Goal: Transaction & Acquisition: Book appointment/travel/reservation

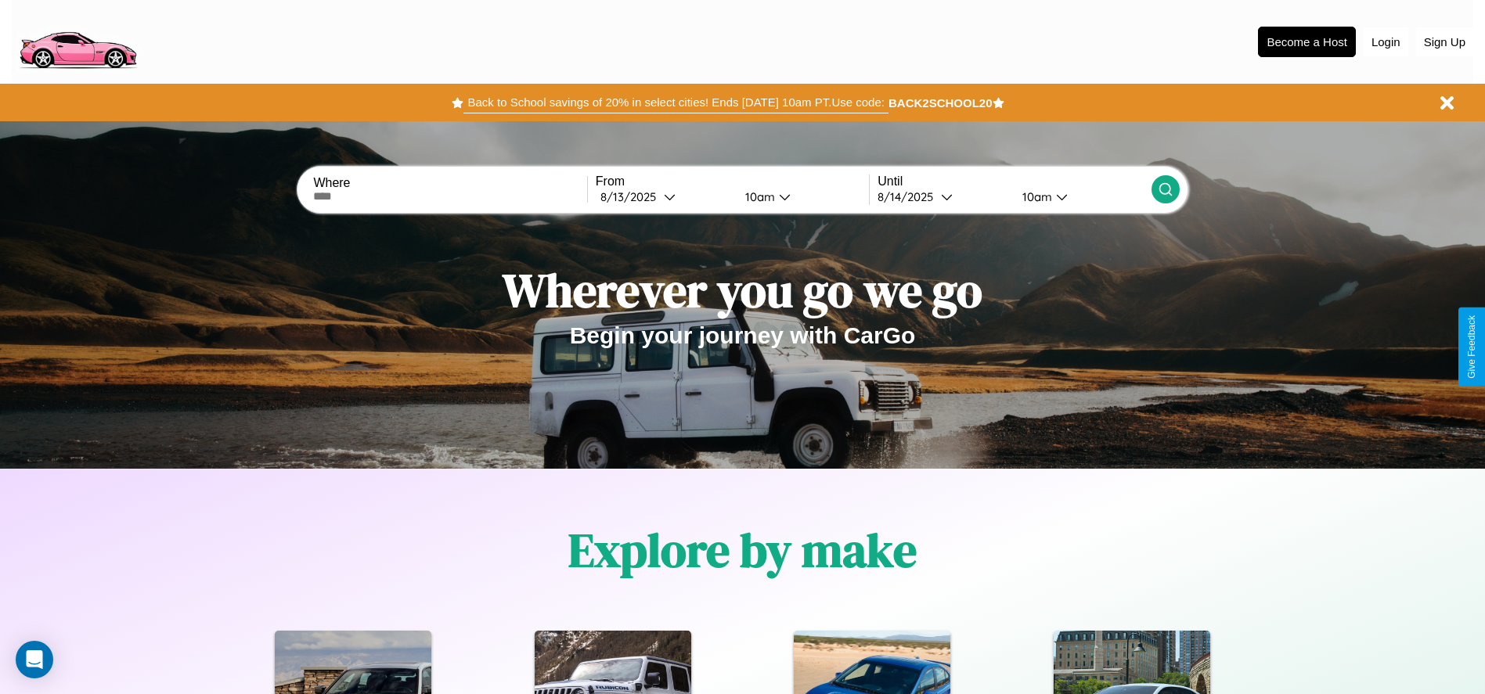
click at [675, 103] on button "Back to School savings of 20% in select cities! Ends [DATE] 10am PT. Use code:" at bounding box center [675, 103] width 424 height 22
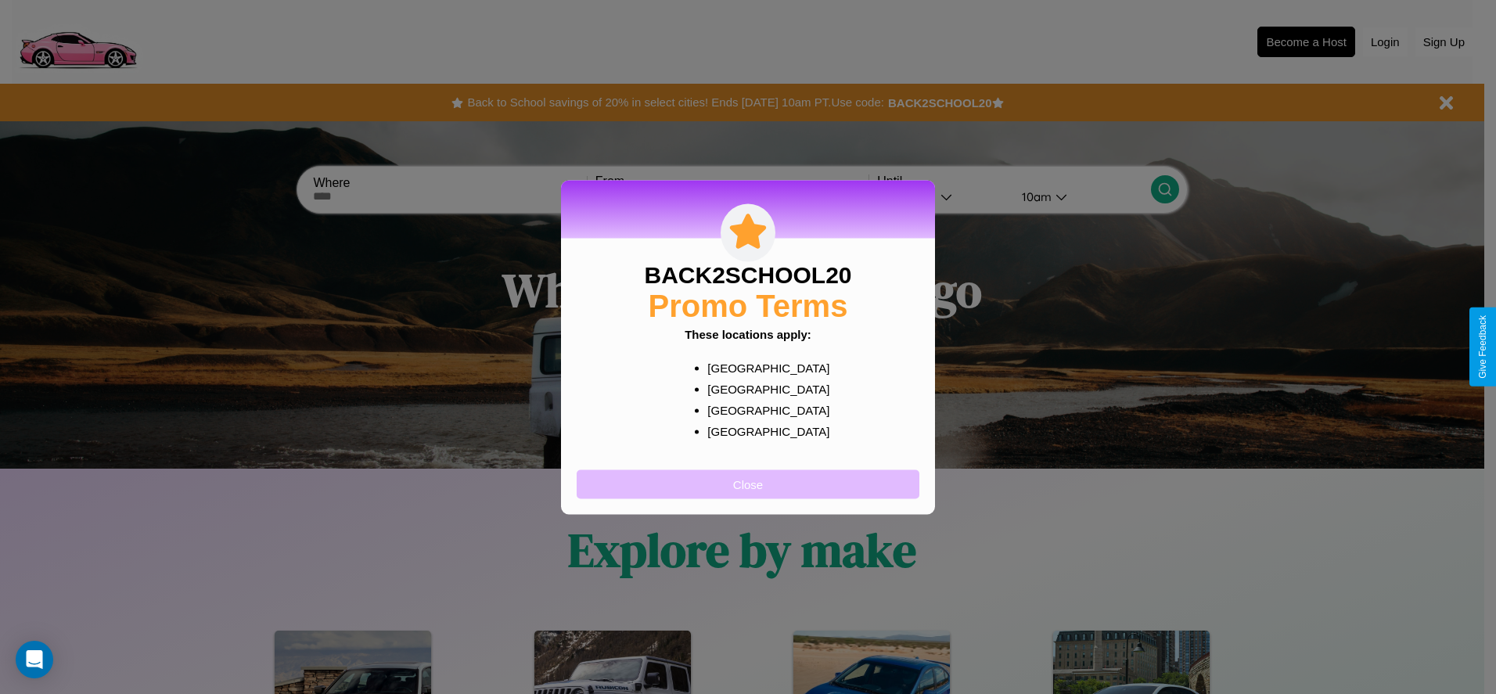
click at [748, 484] on button "Close" at bounding box center [748, 484] width 343 height 29
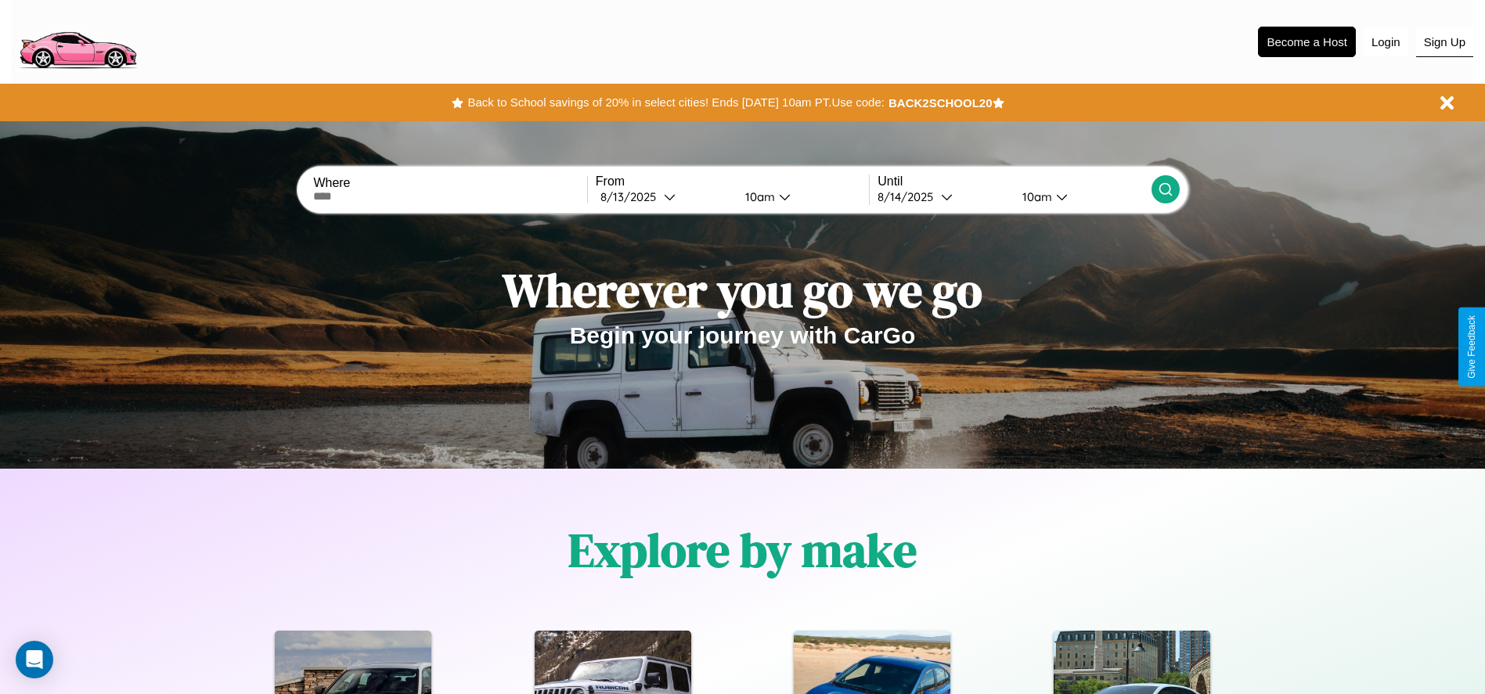
click at [1444, 41] on button "Sign Up" at bounding box center [1444, 42] width 57 height 30
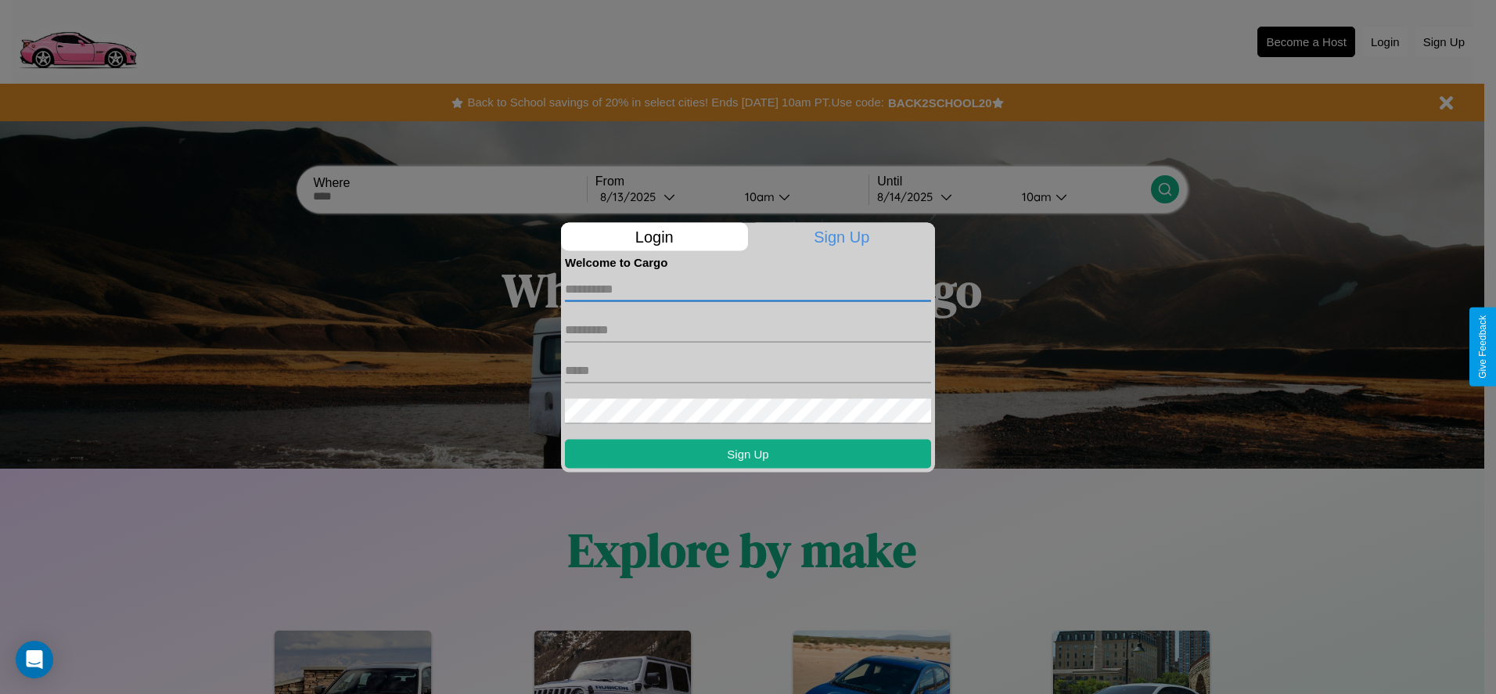
click at [748, 289] on input "text" at bounding box center [748, 288] width 366 height 25
type input "******"
click at [748, 329] on input "text" at bounding box center [748, 329] width 366 height 25
type input "*****"
click at [748, 370] on input "text" at bounding box center [748, 370] width 366 height 25
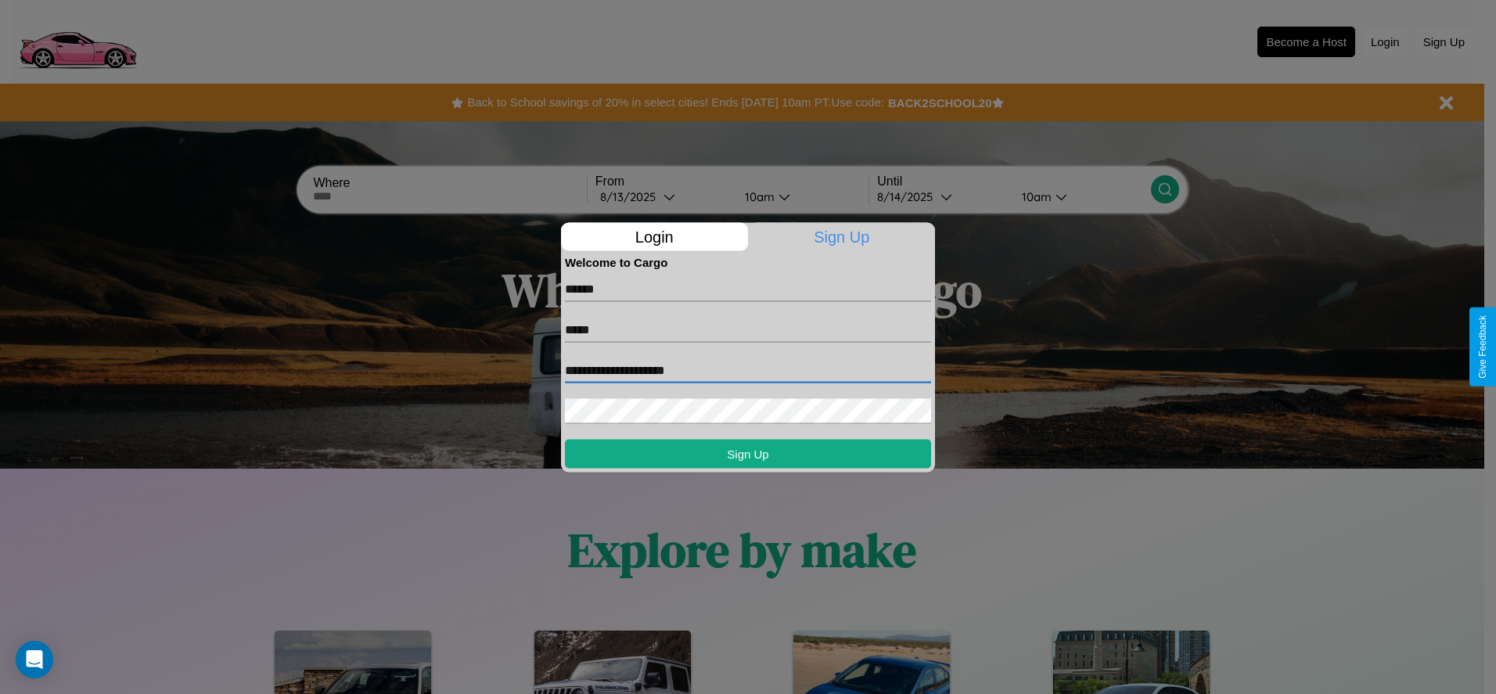
type input "**********"
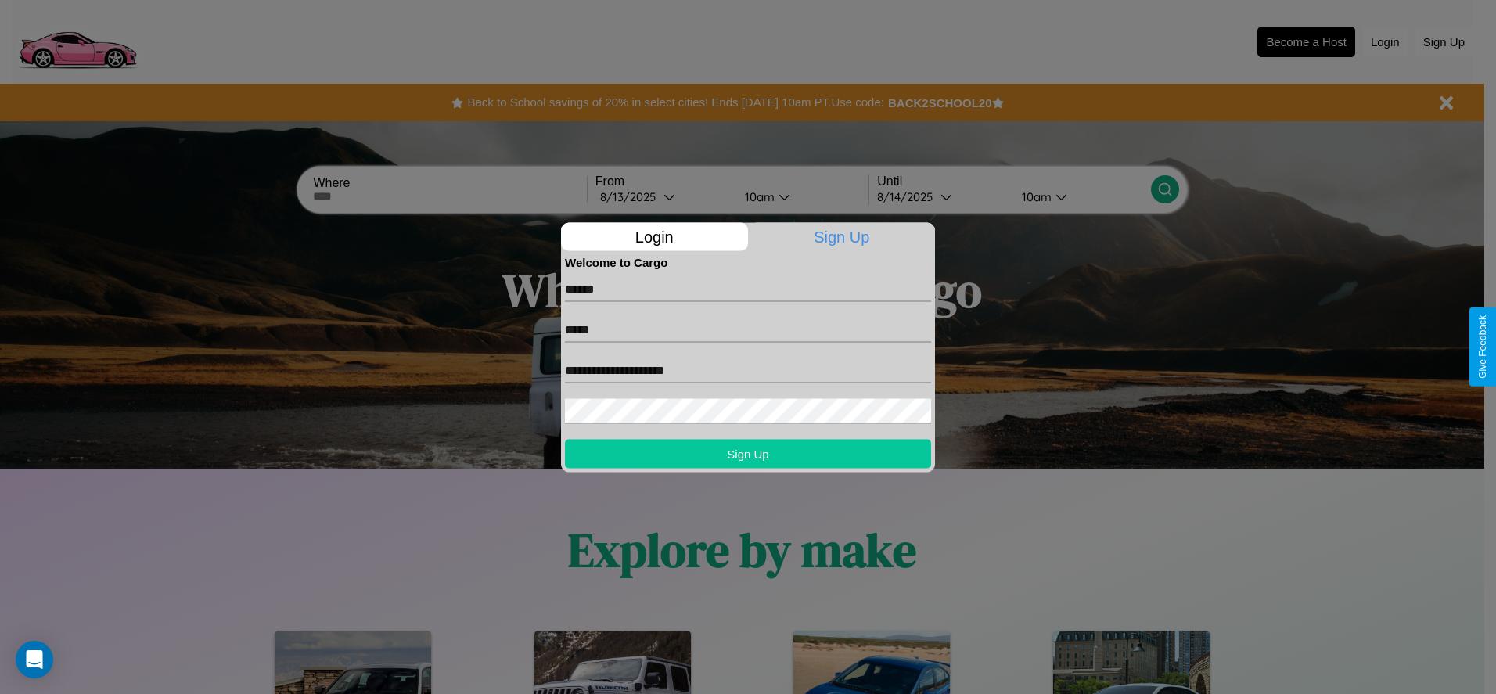
click at [748, 453] on button "Sign Up" at bounding box center [748, 453] width 366 height 29
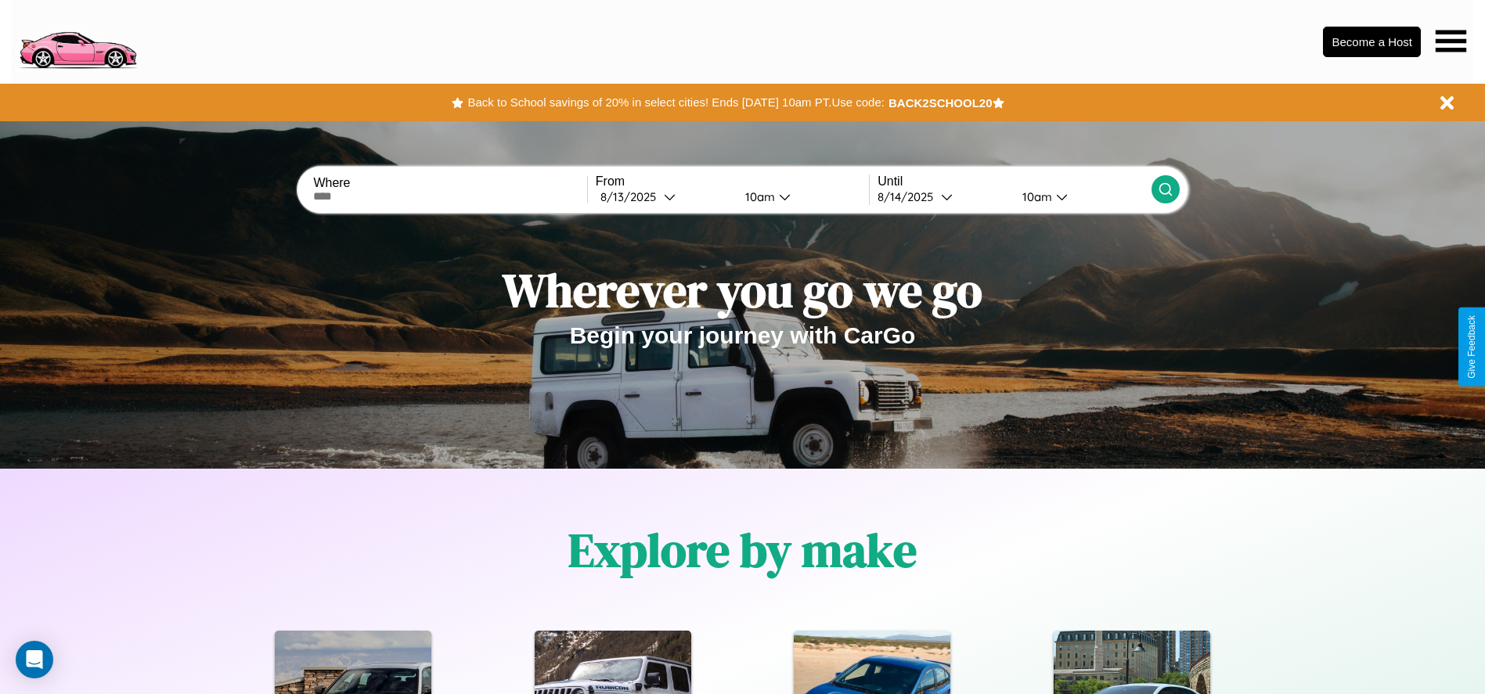
scroll to position [697, 0]
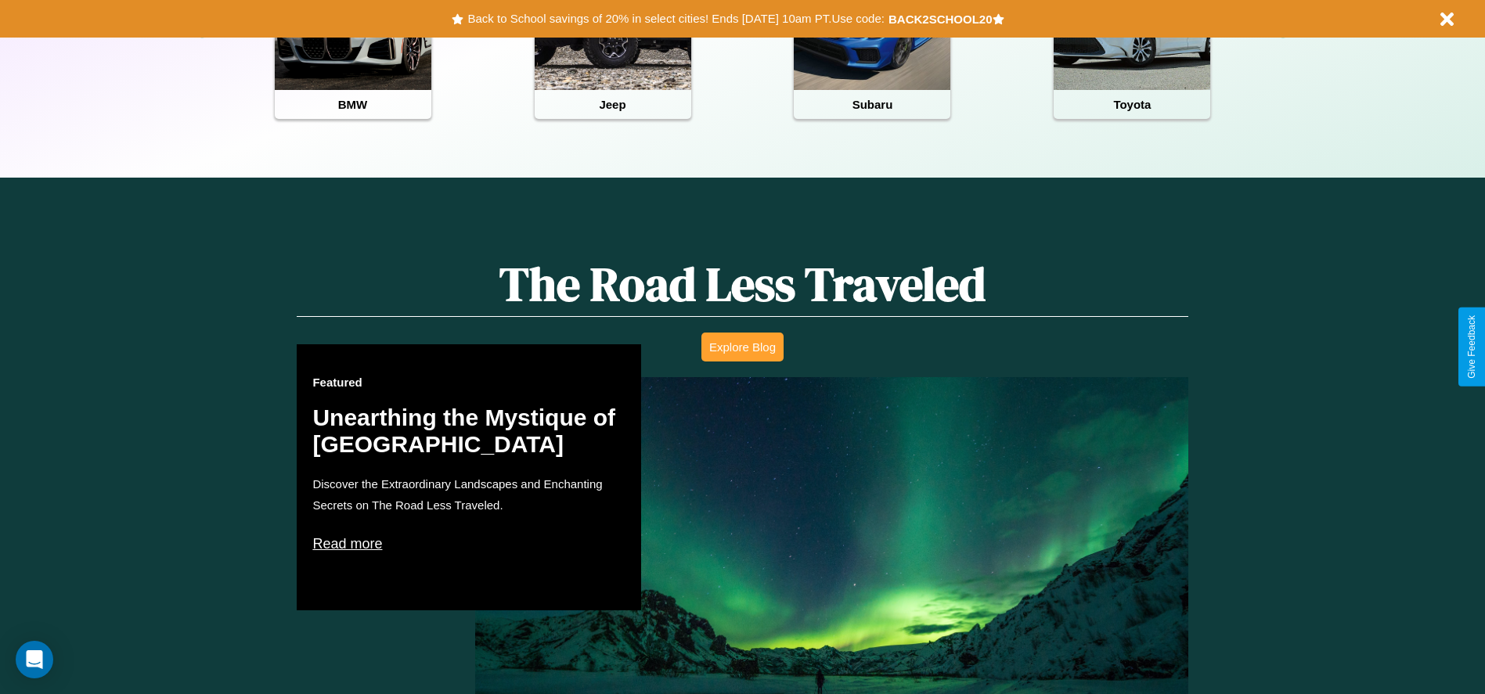
click at [742, 347] on button "Explore Blog" at bounding box center [742, 347] width 82 height 29
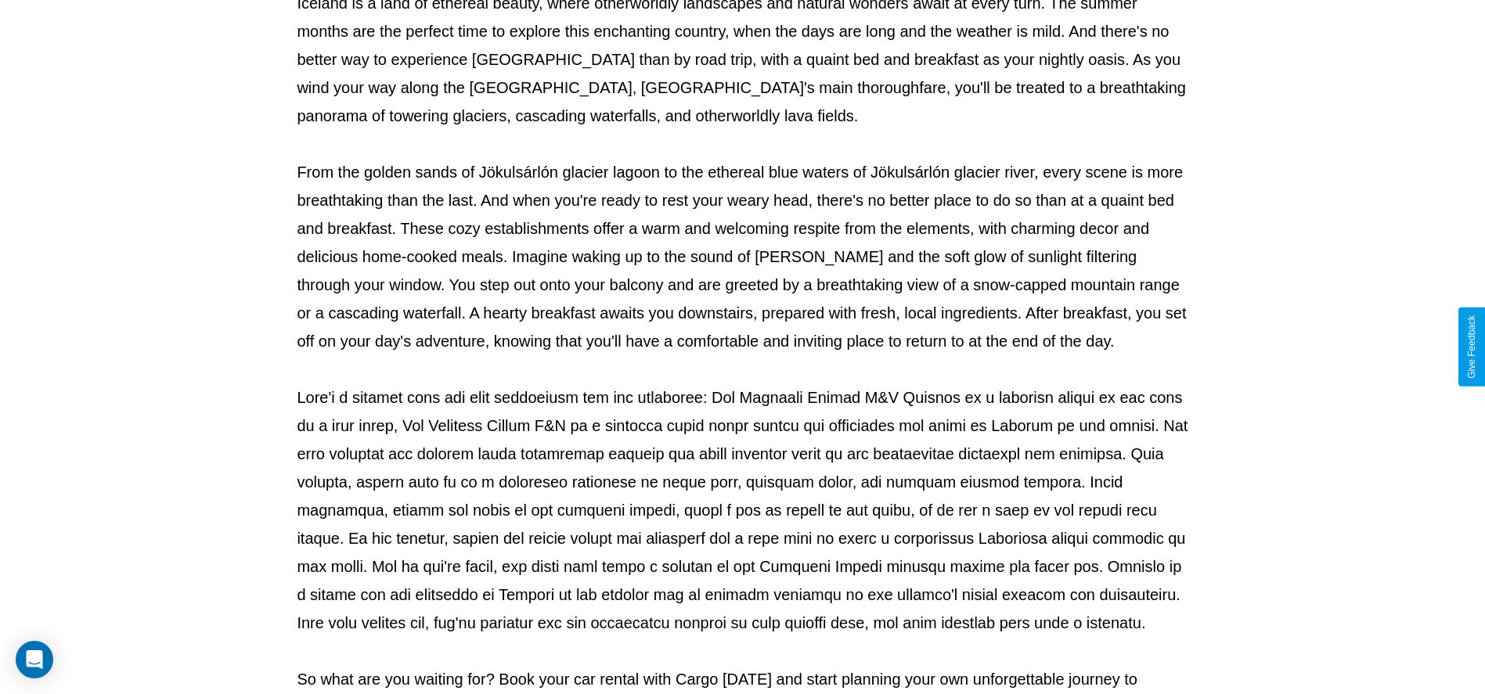
scroll to position [519, 0]
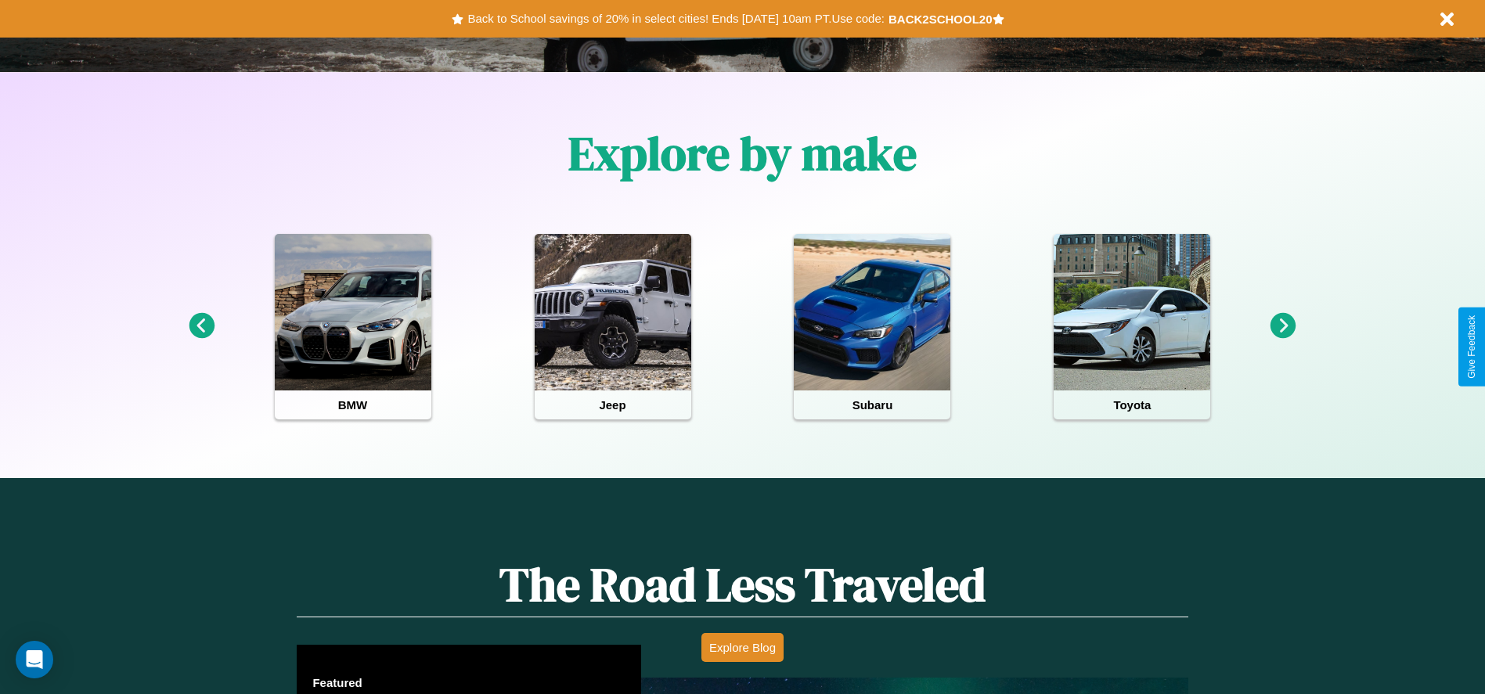
scroll to position [325, 0]
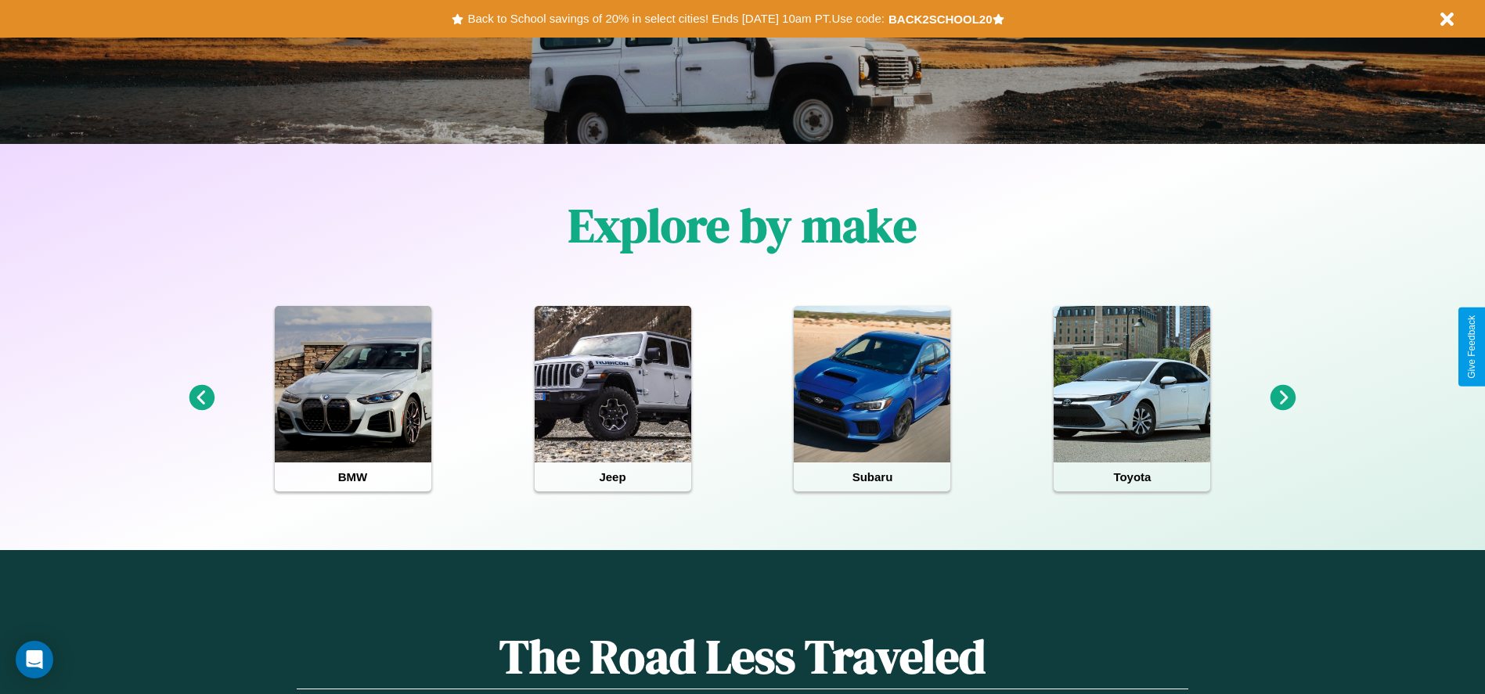
click at [1283, 398] on icon at bounding box center [1283, 398] width 26 height 26
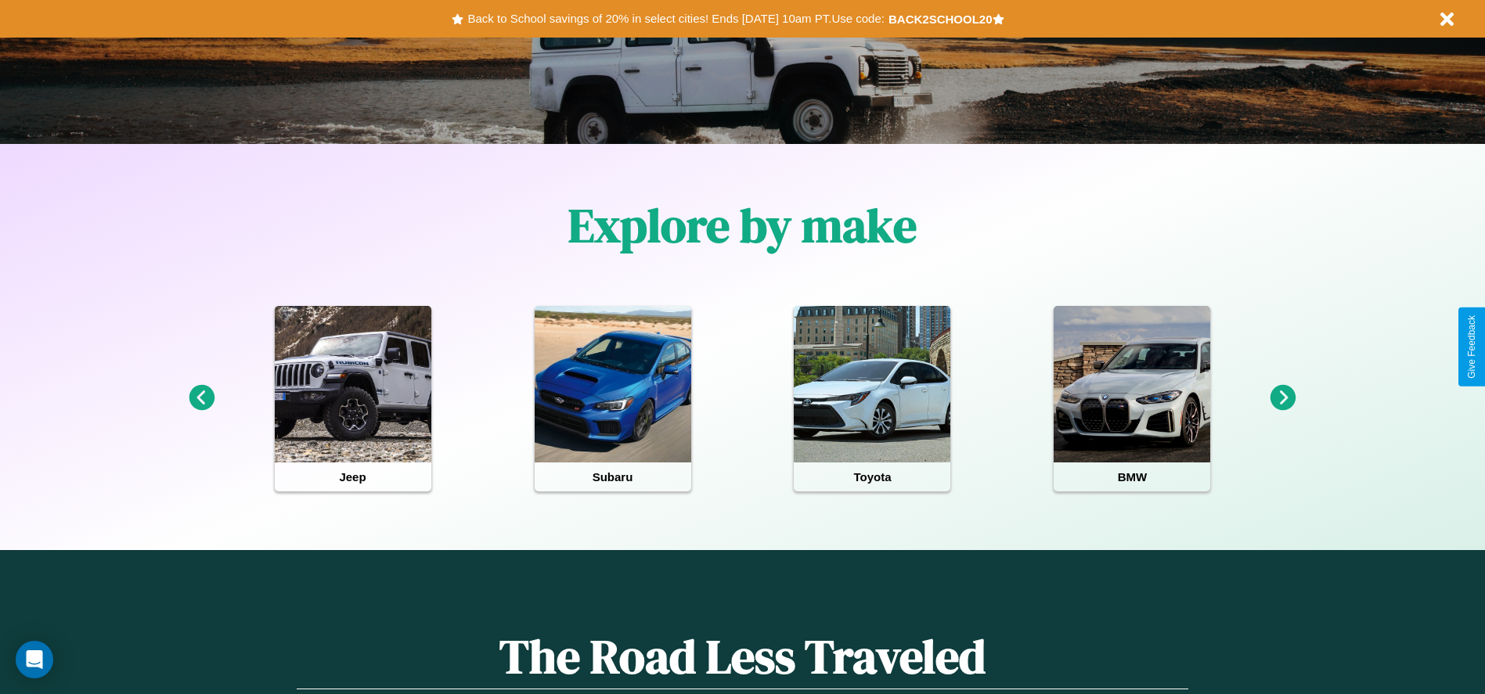
click at [1283, 398] on icon at bounding box center [1283, 398] width 26 height 26
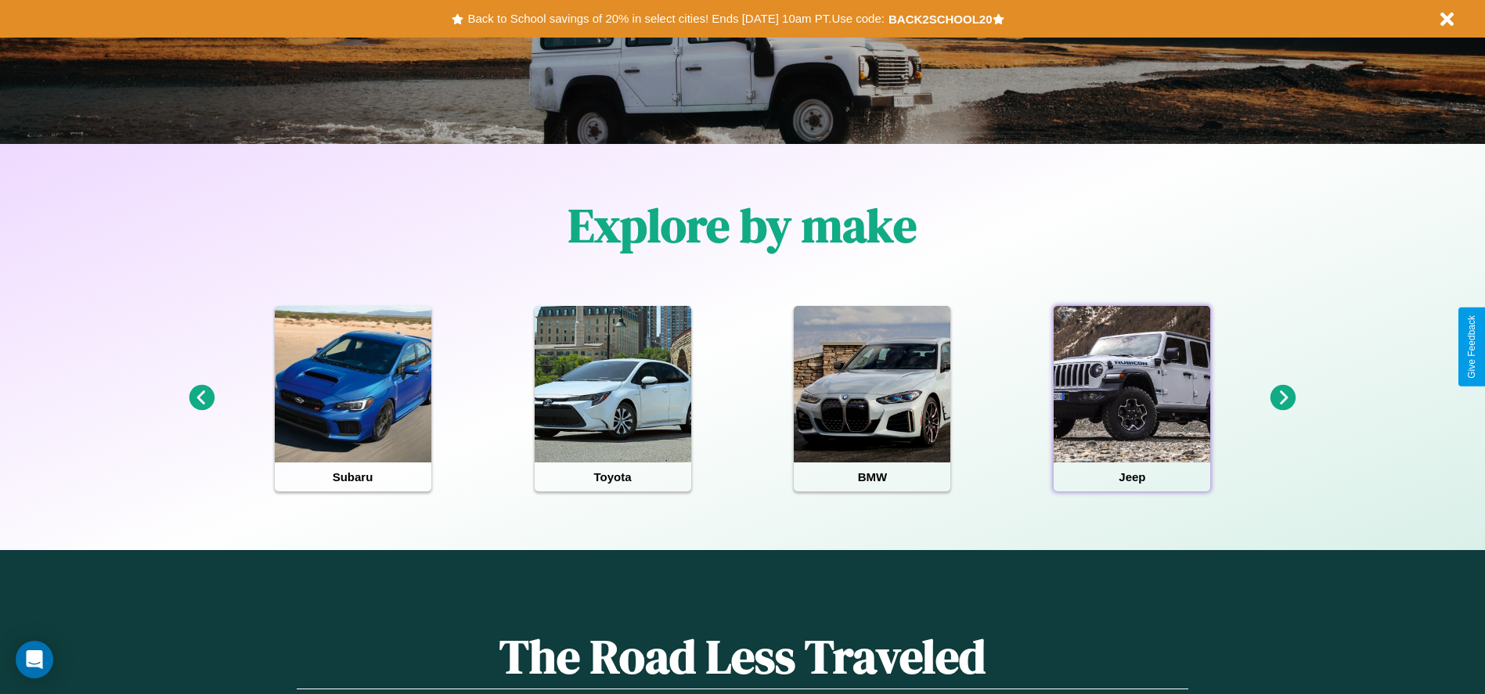
click at [1132, 398] on div at bounding box center [1131, 384] width 157 height 157
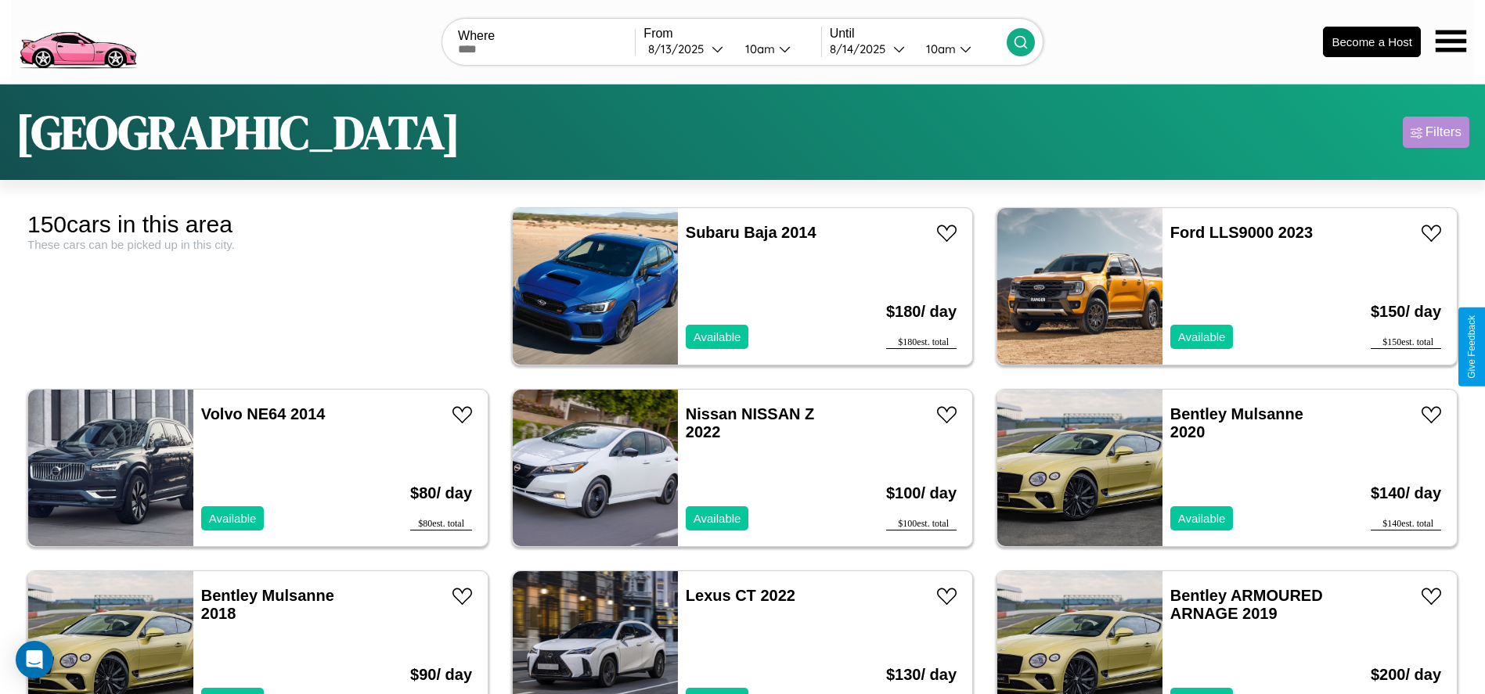
click at [1435, 132] on div "Filters" at bounding box center [1443, 132] width 36 height 16
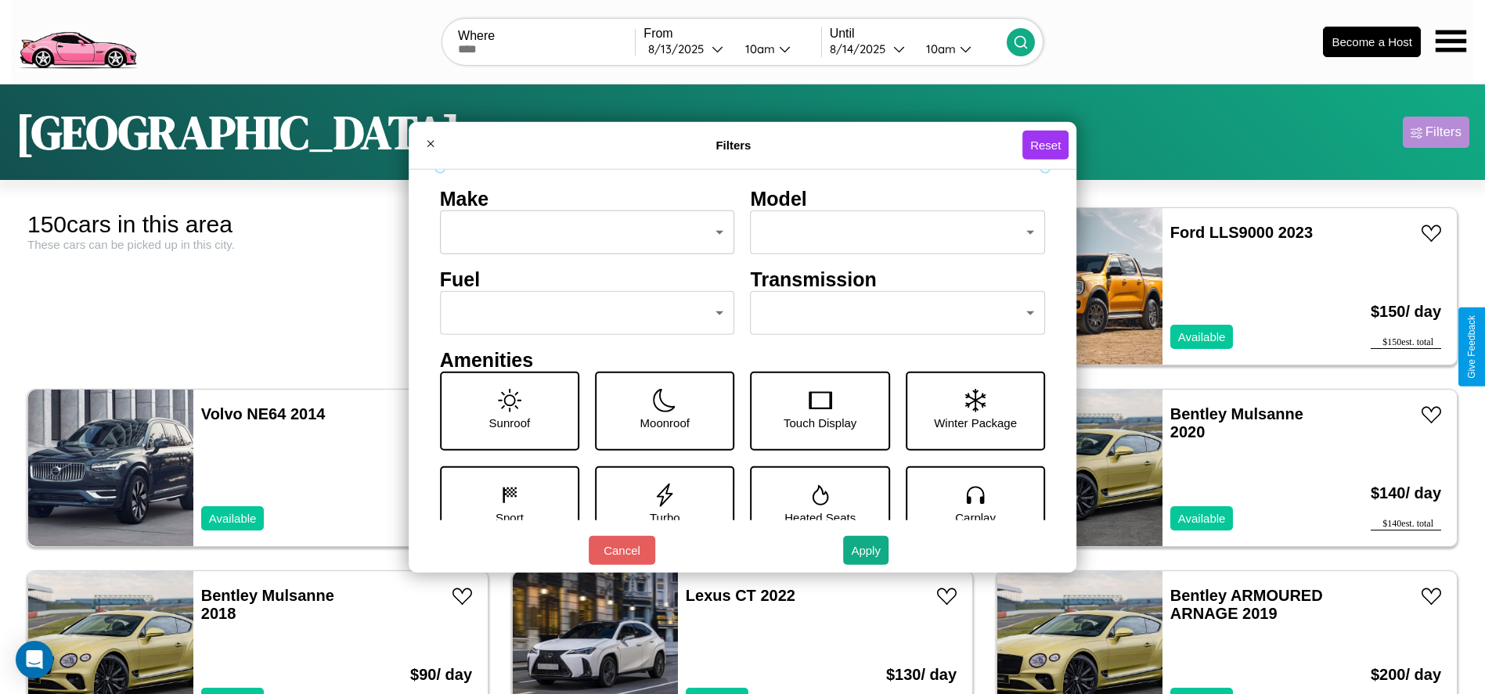
scroll to position [164, 0]
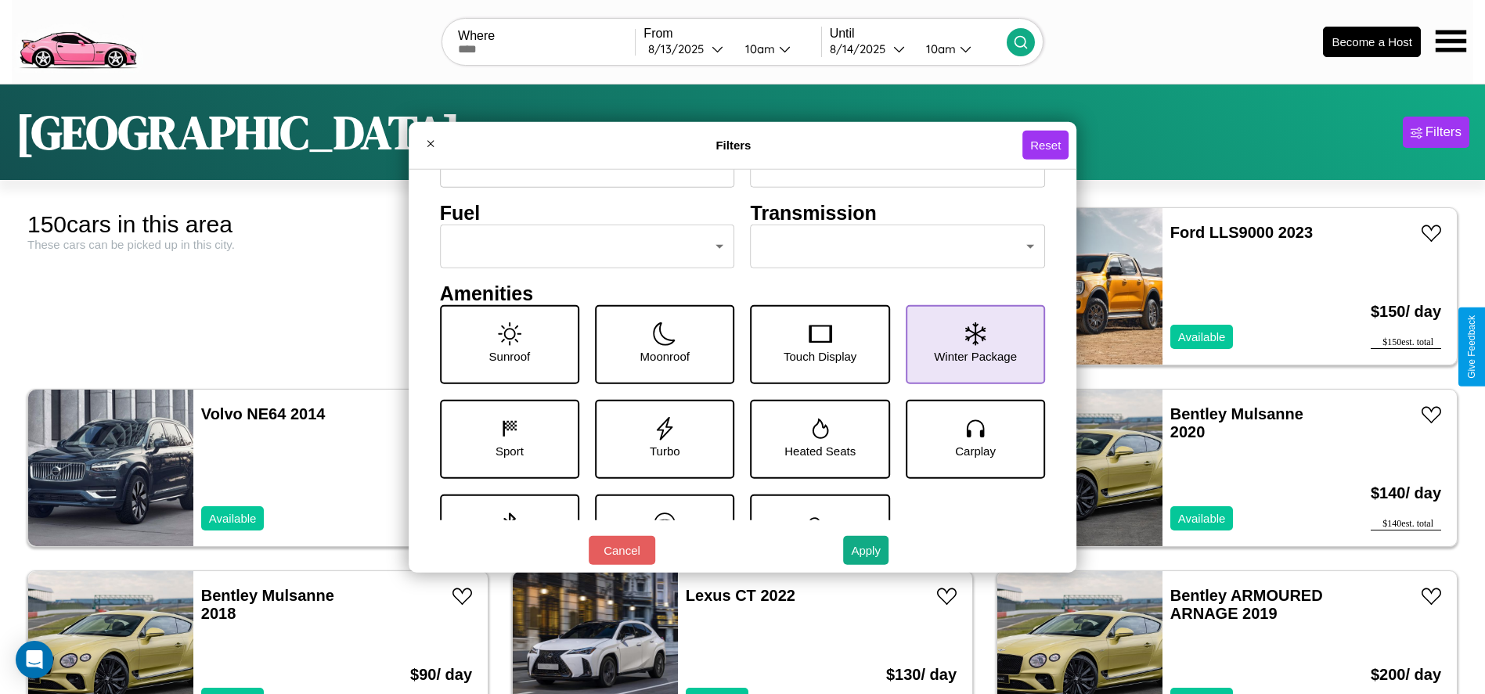
click at [966, 344] on icon at bounding box center [975, 333] width 20 height 23
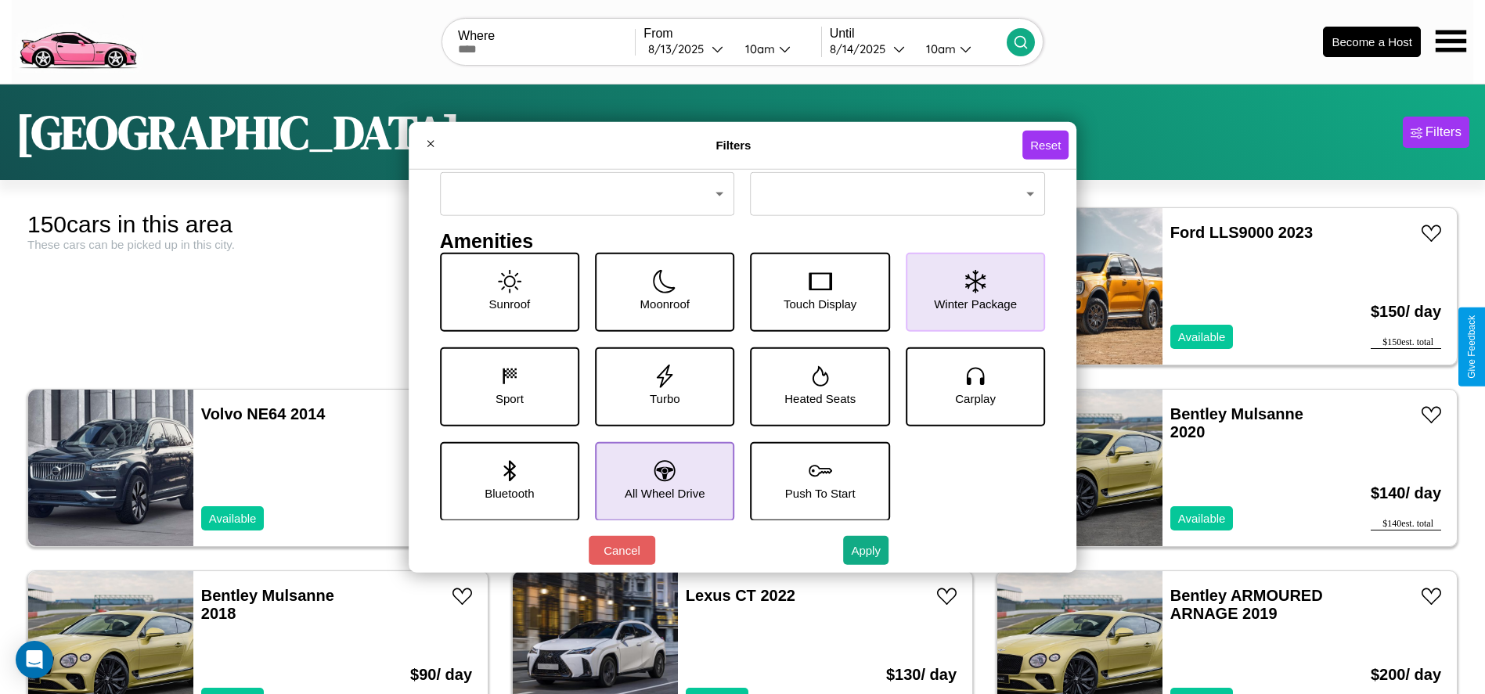
click at [659, 480] on icon at bounding box center [664, 470] width 21 height 21
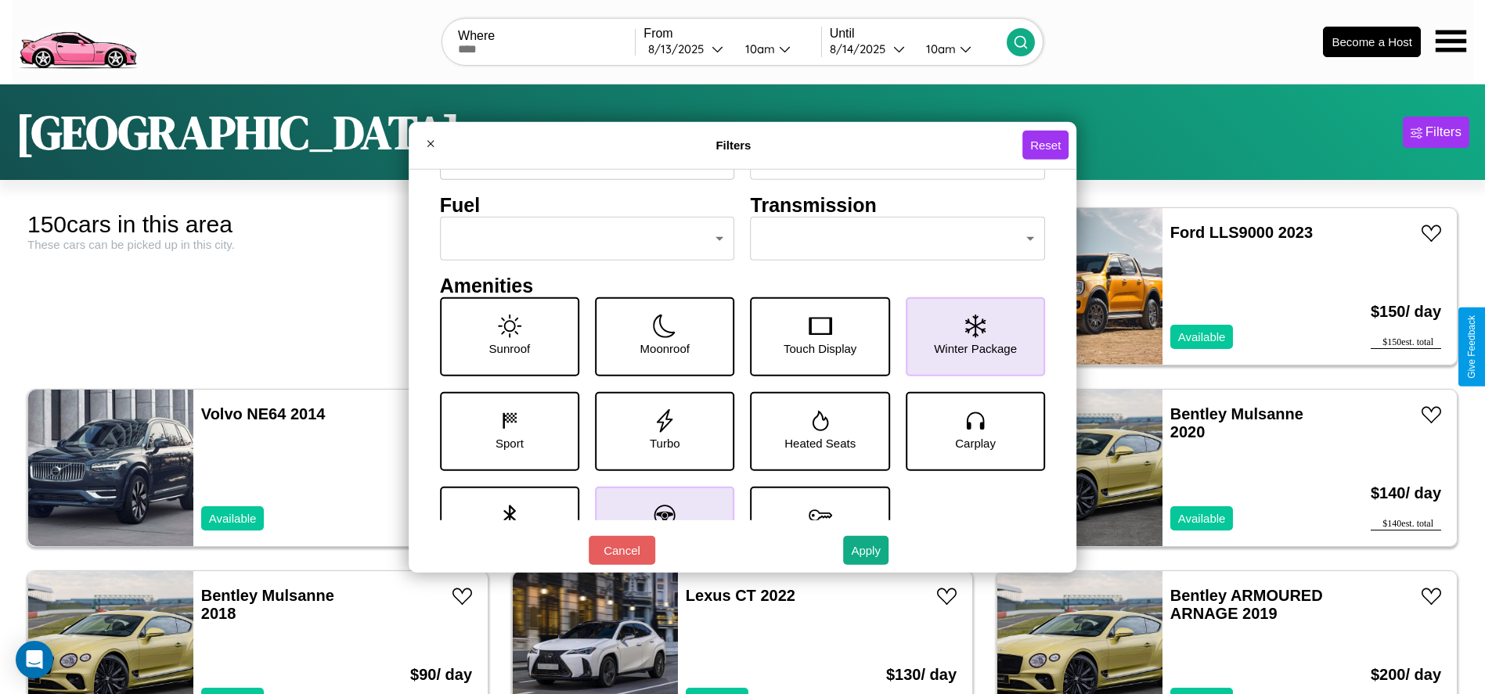
scroll to position [164, 0]
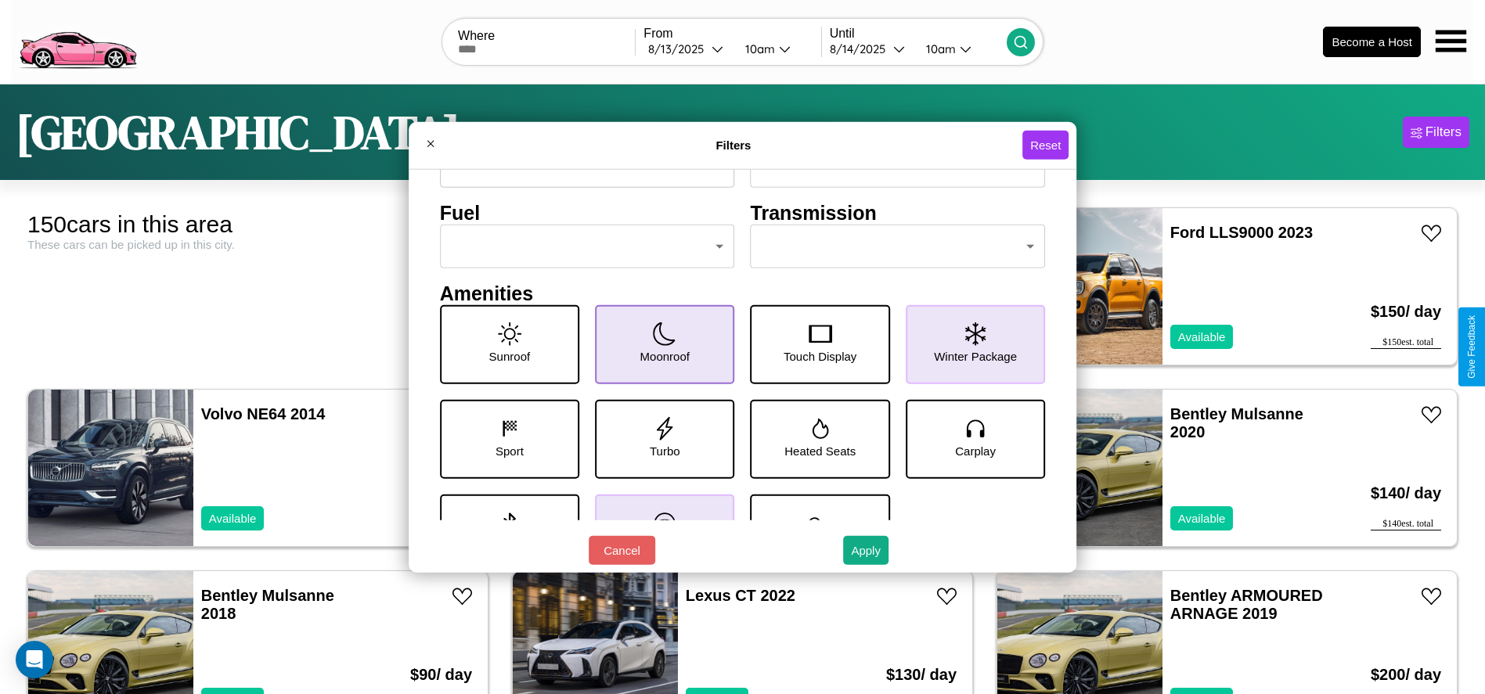
click at [659, 344] on icon at bounding box center [664, 333] width 23 height 23
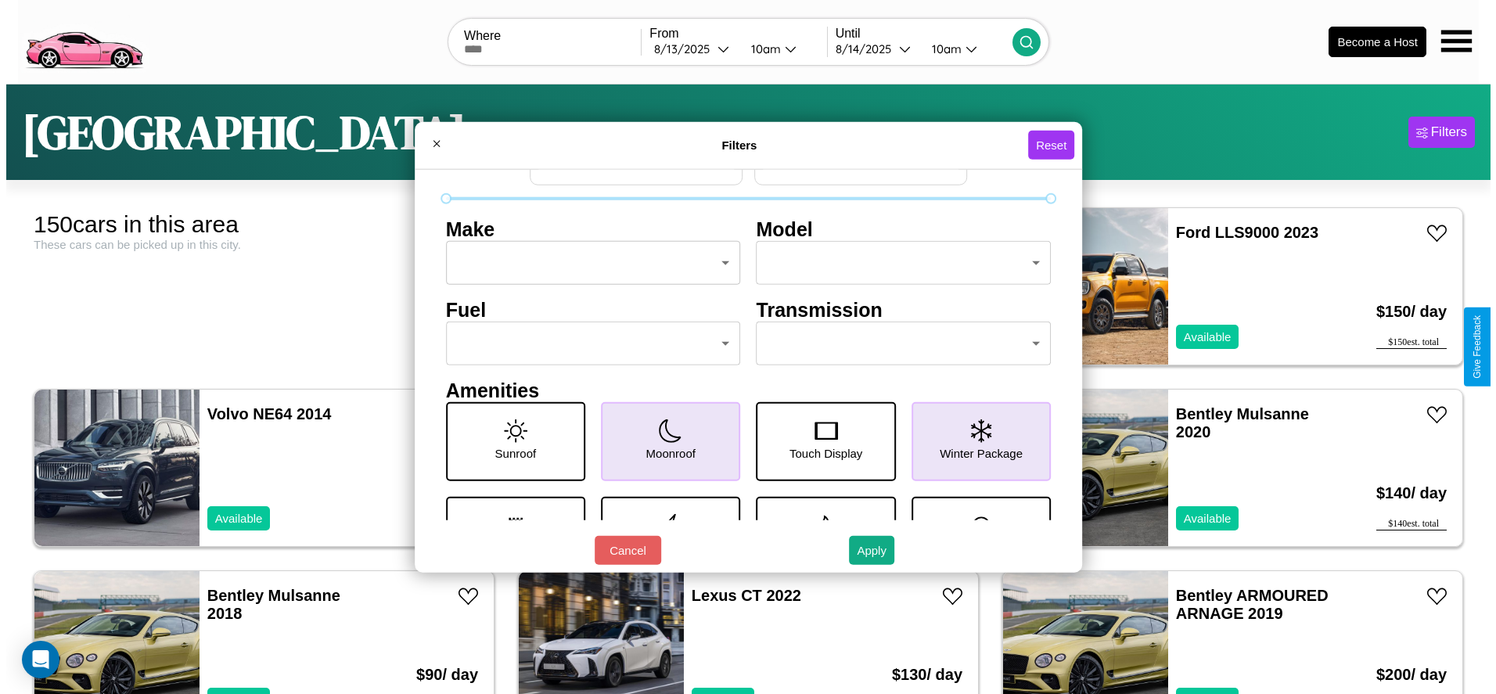
scroll to position [0, 0]
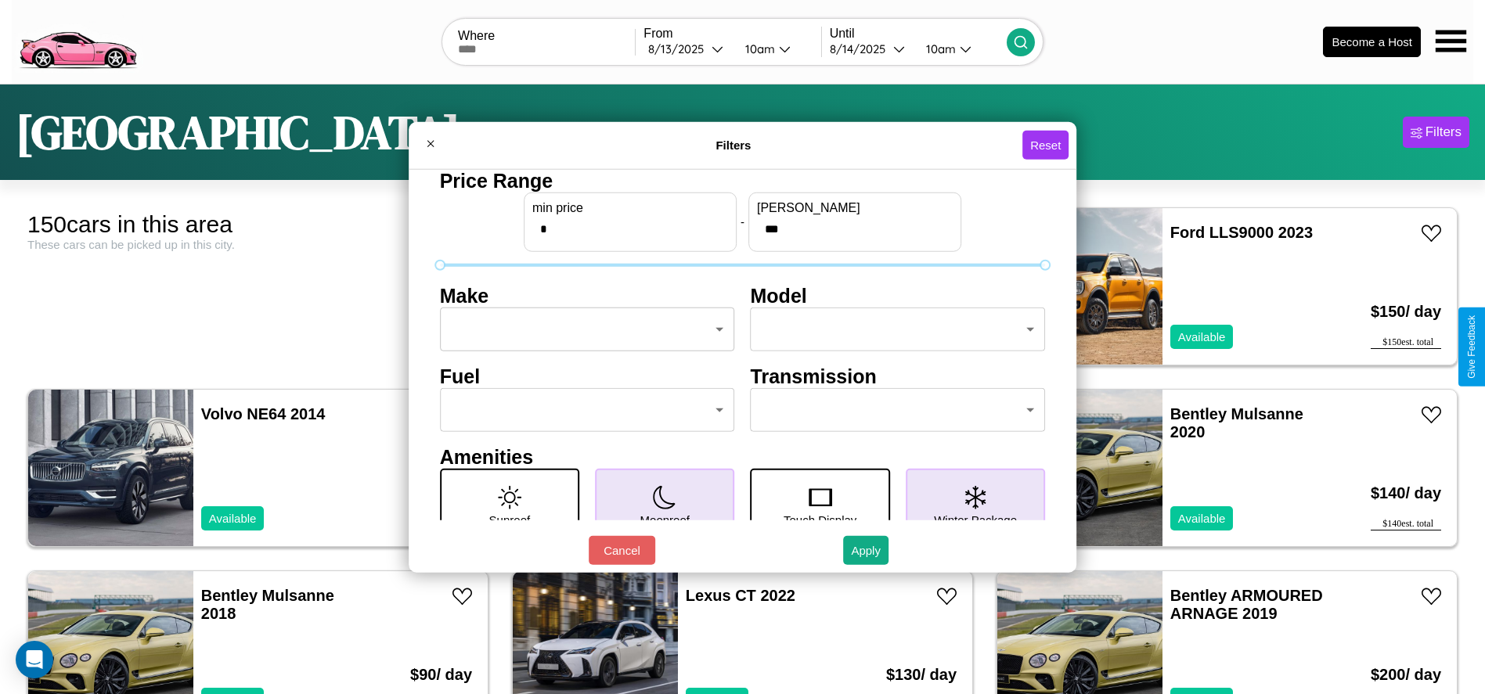
click at [582, 329] on body "CarGo Where From [DATE] 10am Until [DATE] 10am Become a Host [GEOGRAPHIC_DATA] …" at bounding box center [742, 395] width 1485 height 791
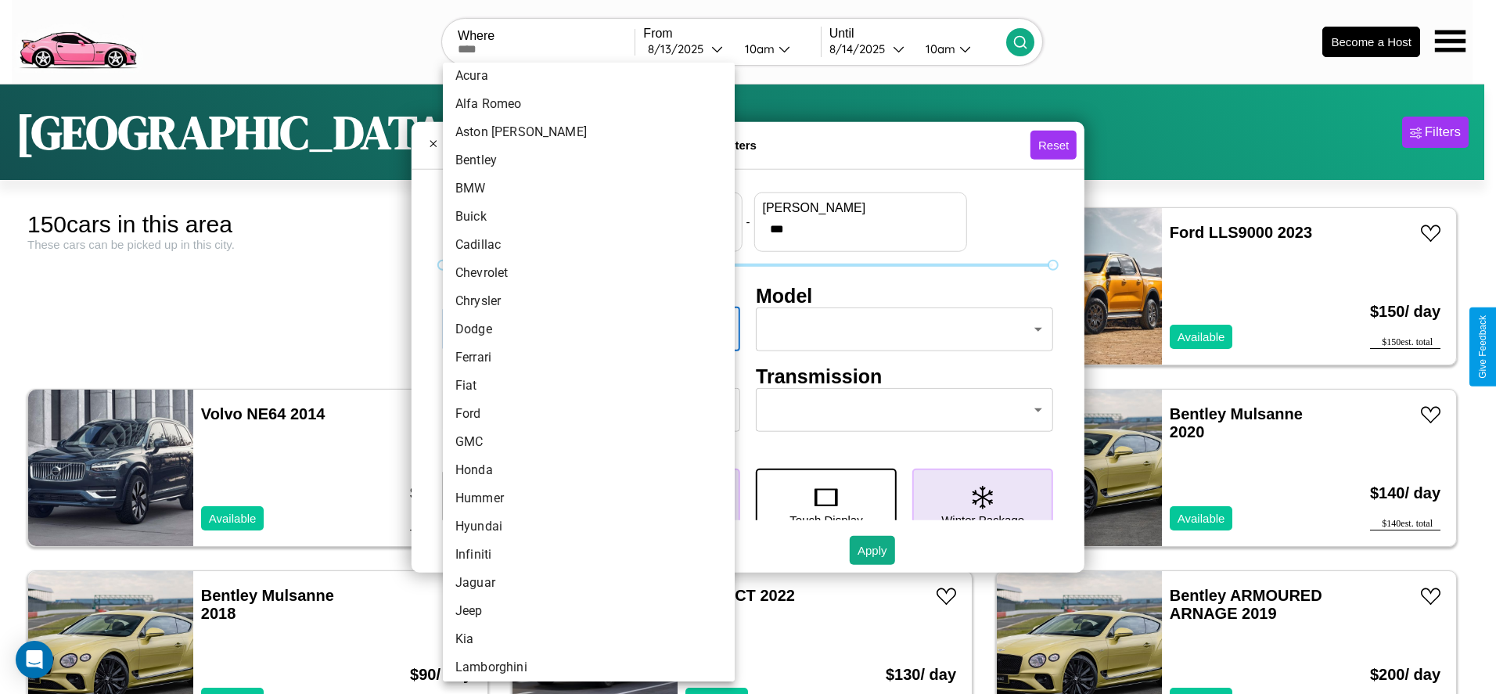
scroll to position [77, 0]
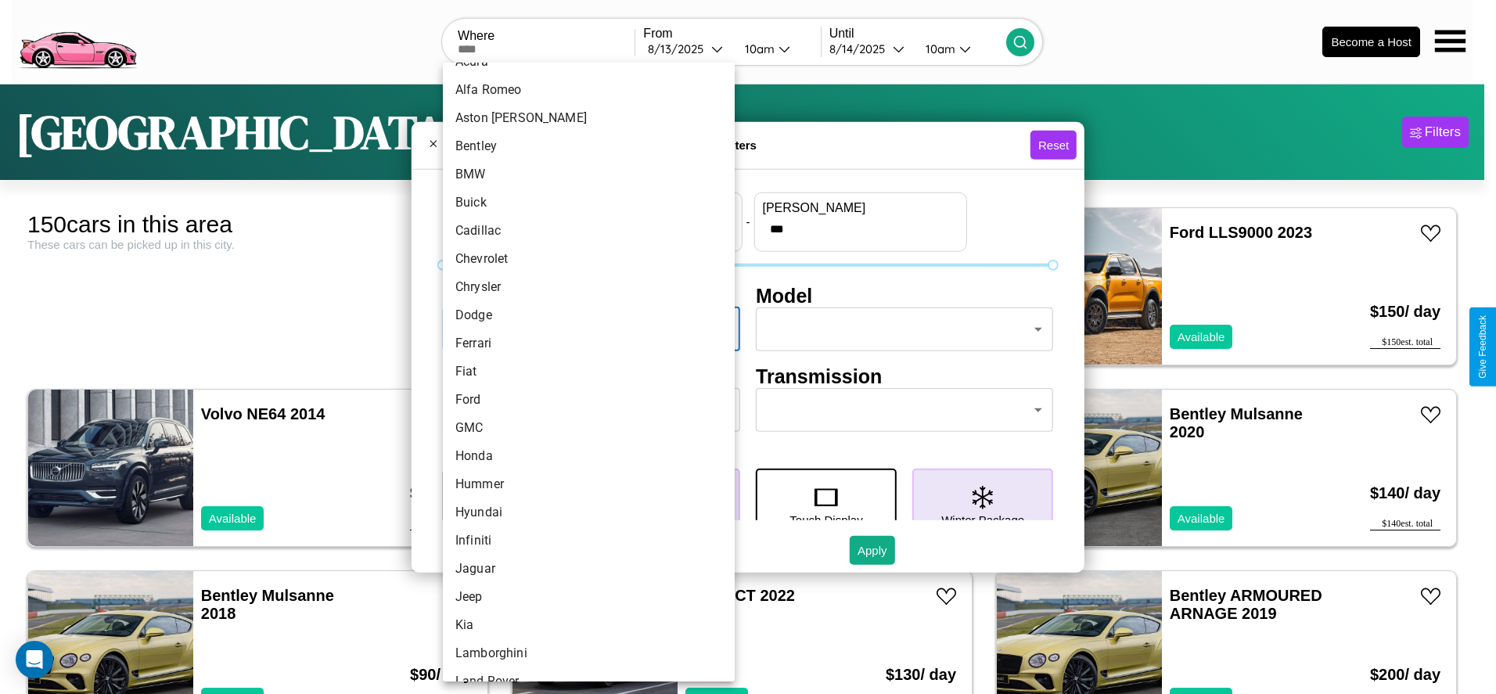
click at [583, 372] on li "Fiat" at bounding box center [589, 372] width 292 height 28
type input "****"
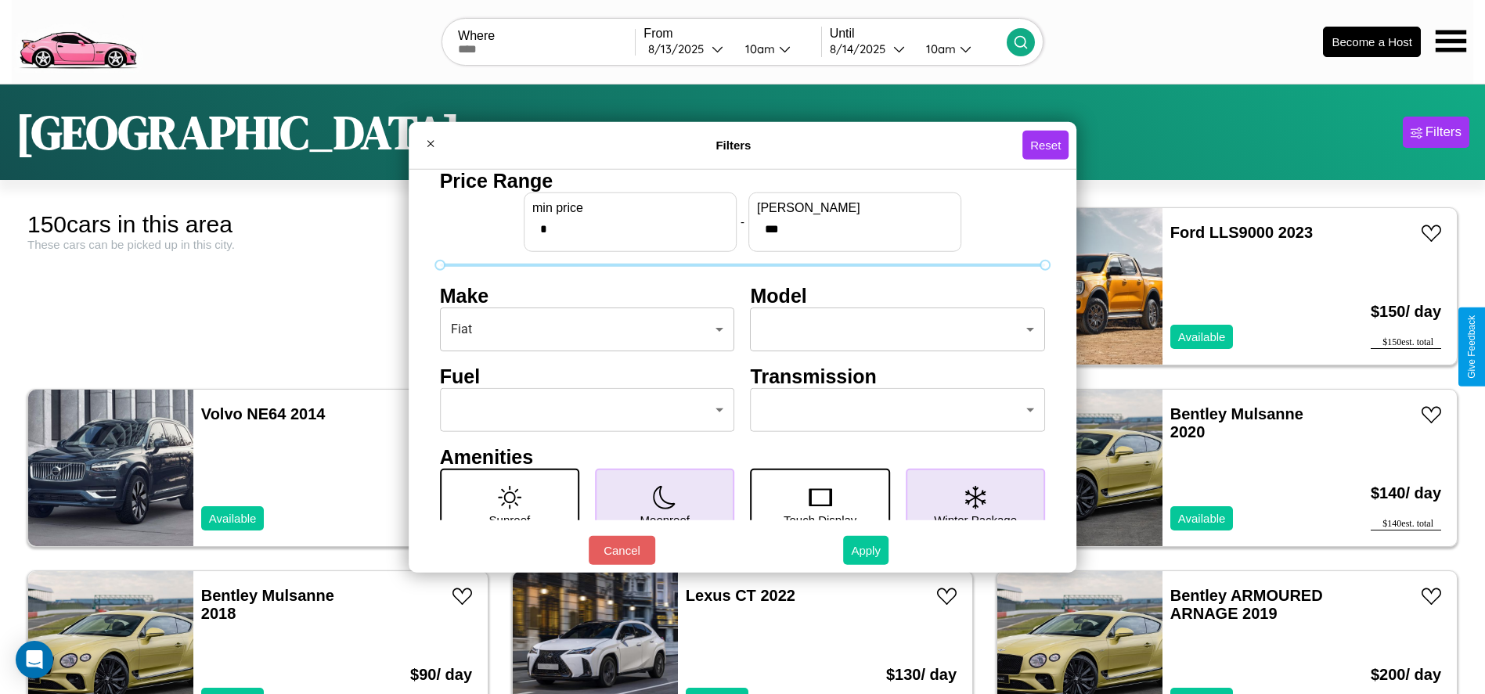
click at [866, 550] on button "Apply" at bounding box center [865, 550] width 45 height 29
